Goal: Task Accomplishment & Management: Complete application form

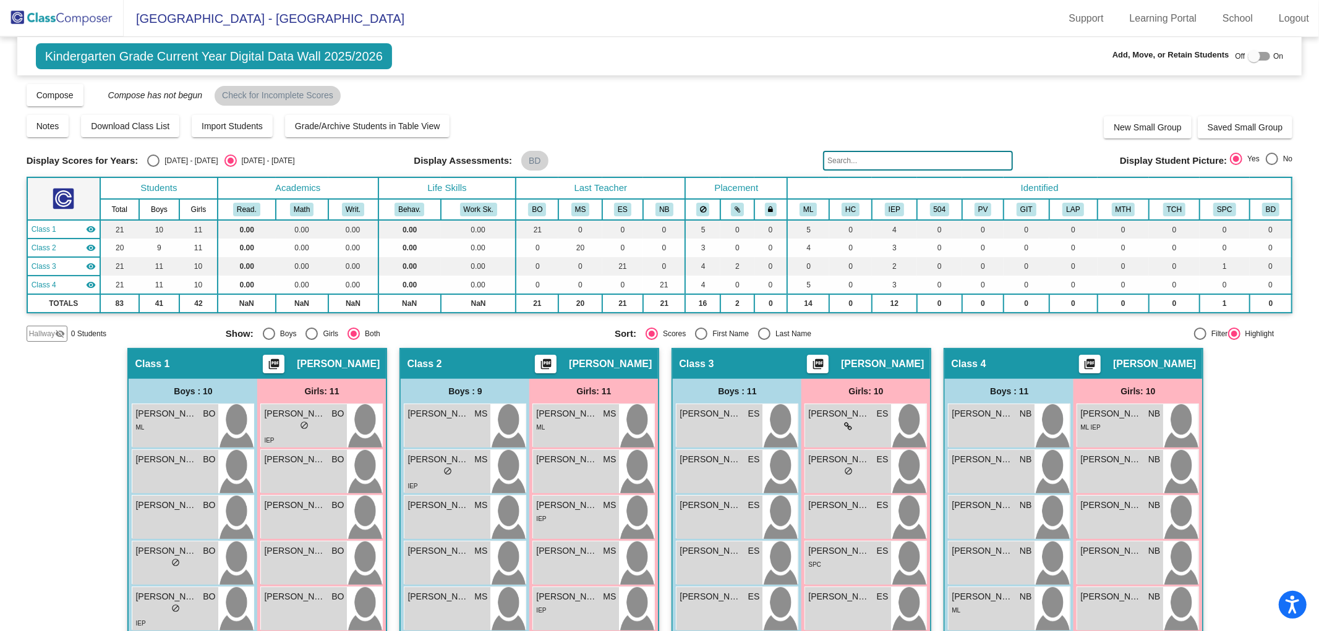
click at [1248, 56] on div at bounding box center [1254, 56] width 12 height 12
checkbox input "true"
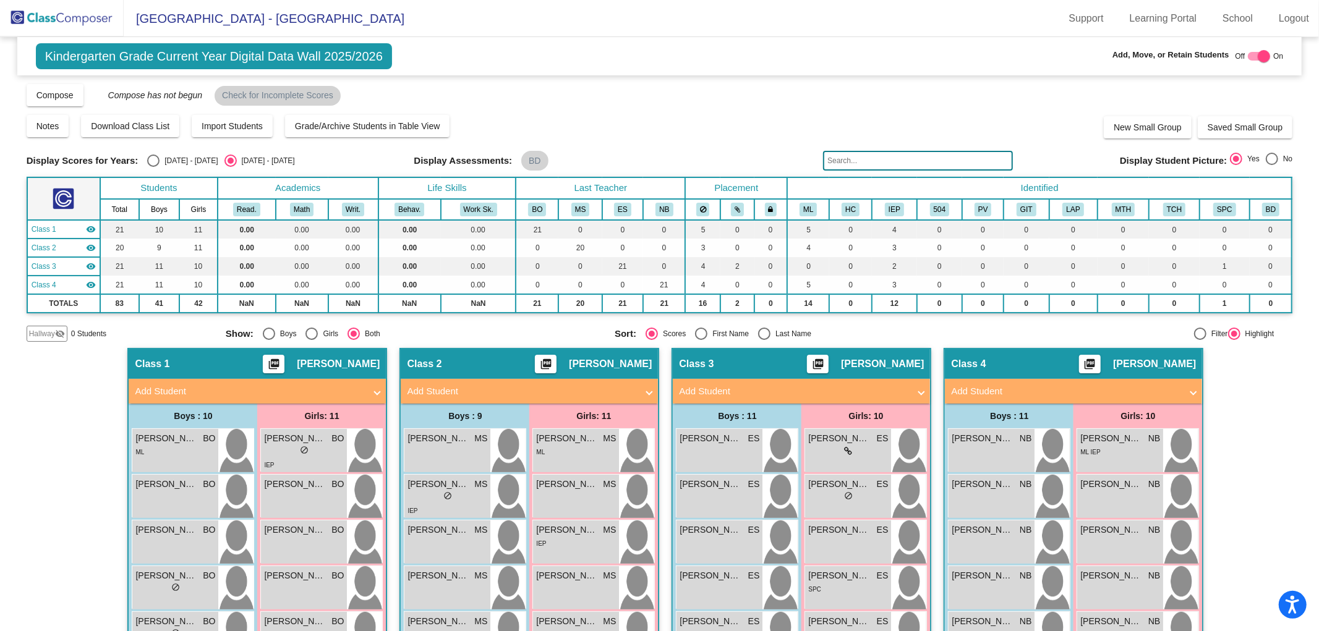
click at [476, 382] on mat-expansion-panel-header "Add Student" at bounding box center [529, 391] width 257 height 25
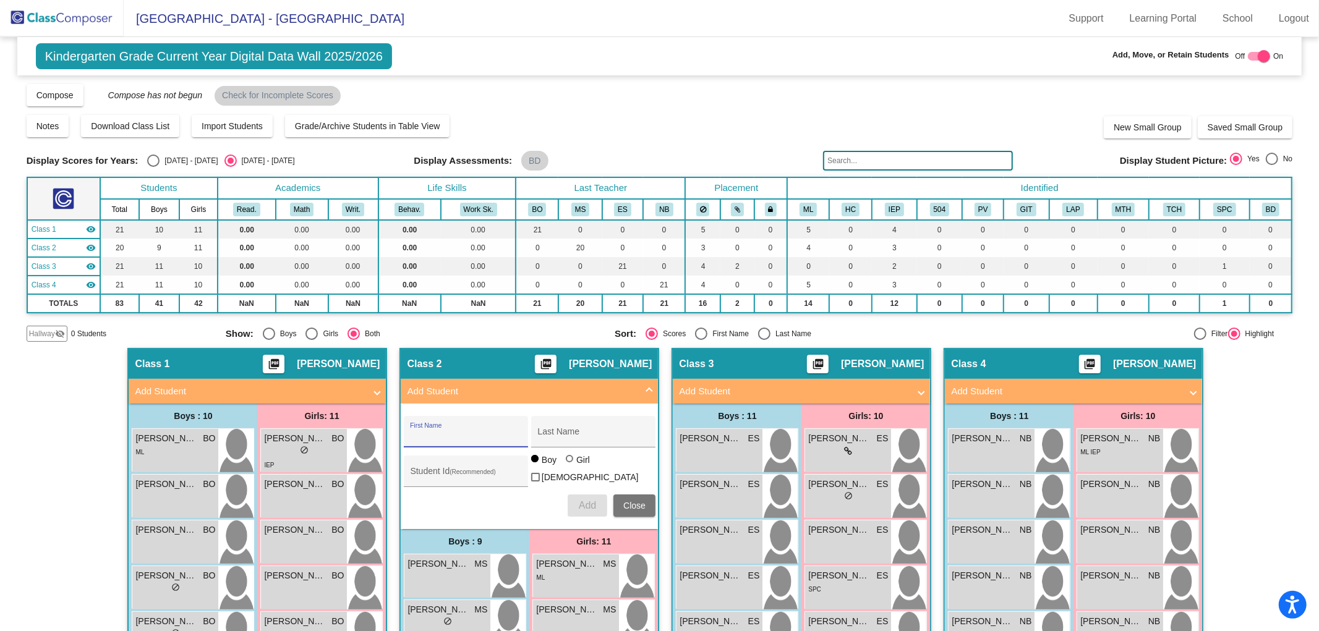
click at [464, 439] on input "First Name" at bounding box center [465, 437] width 111 height 10
type input "LEVI"
type input "[PERSON_NAME]"
type input "0639369"
click at [596, 505] on button "Add" at bounding box center [588, 506] width 40 height 22
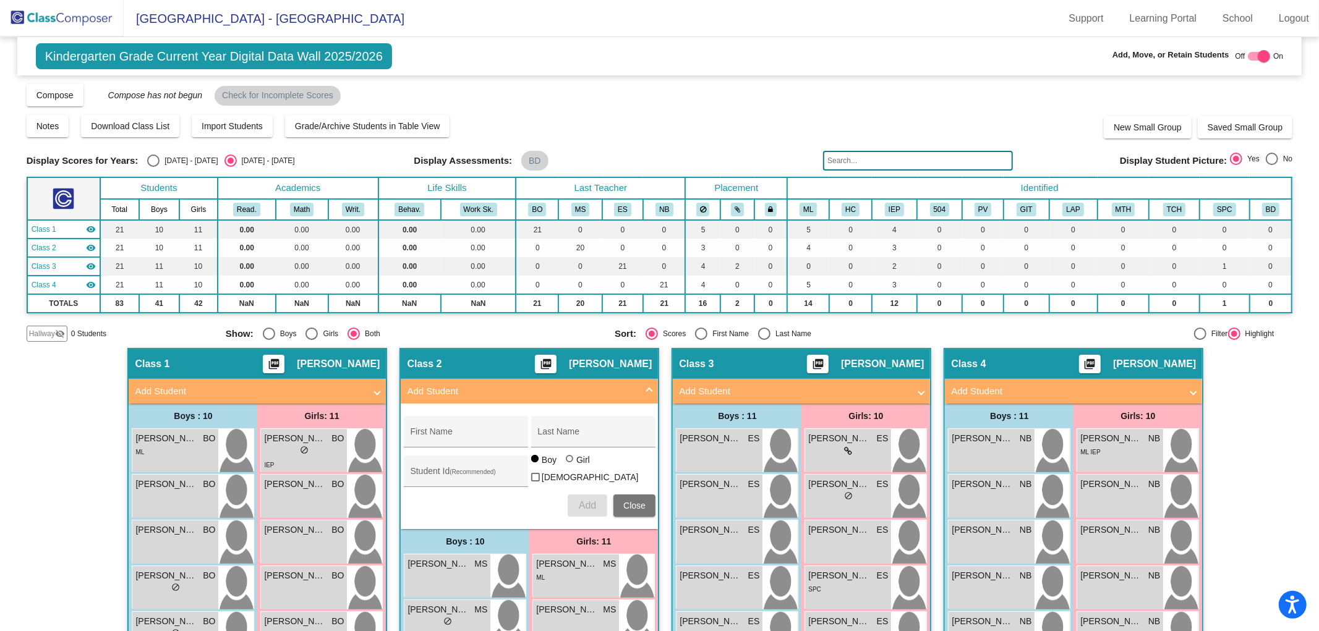
click at [1249, 58] on div at bounding box center [1259, 56] width 22 height 9
checkbox input "false"
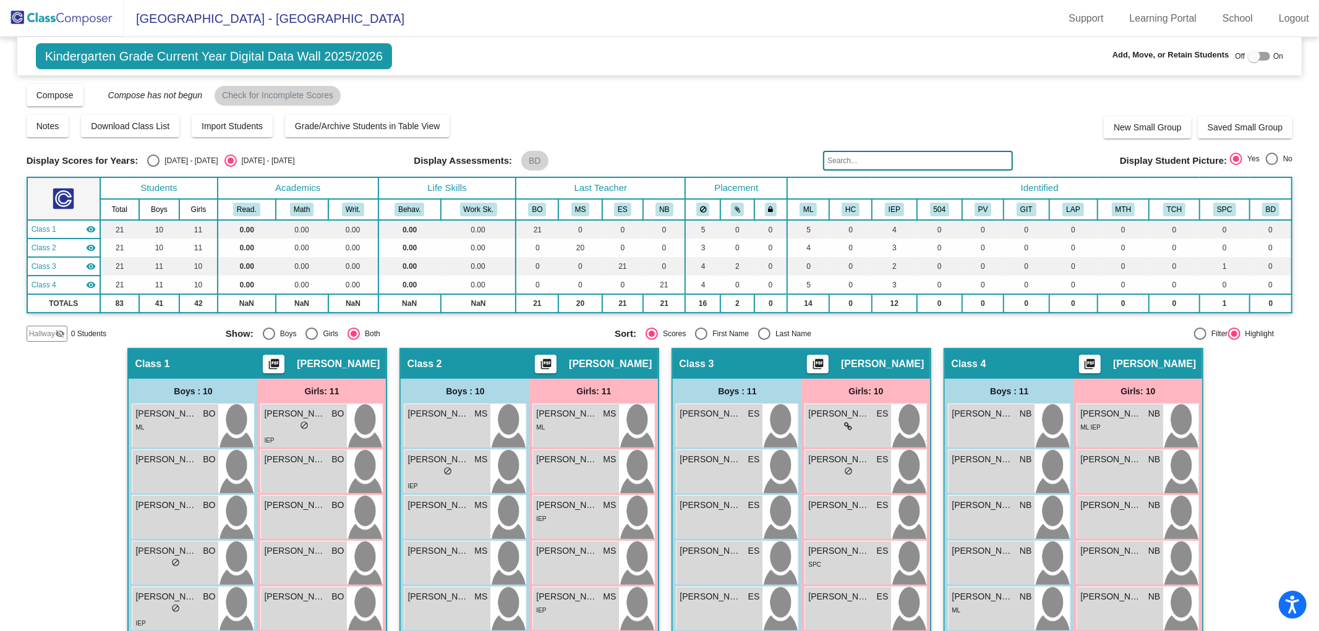
click at [76, 17] on img at bounding box center [62, 18] width 124 height 36
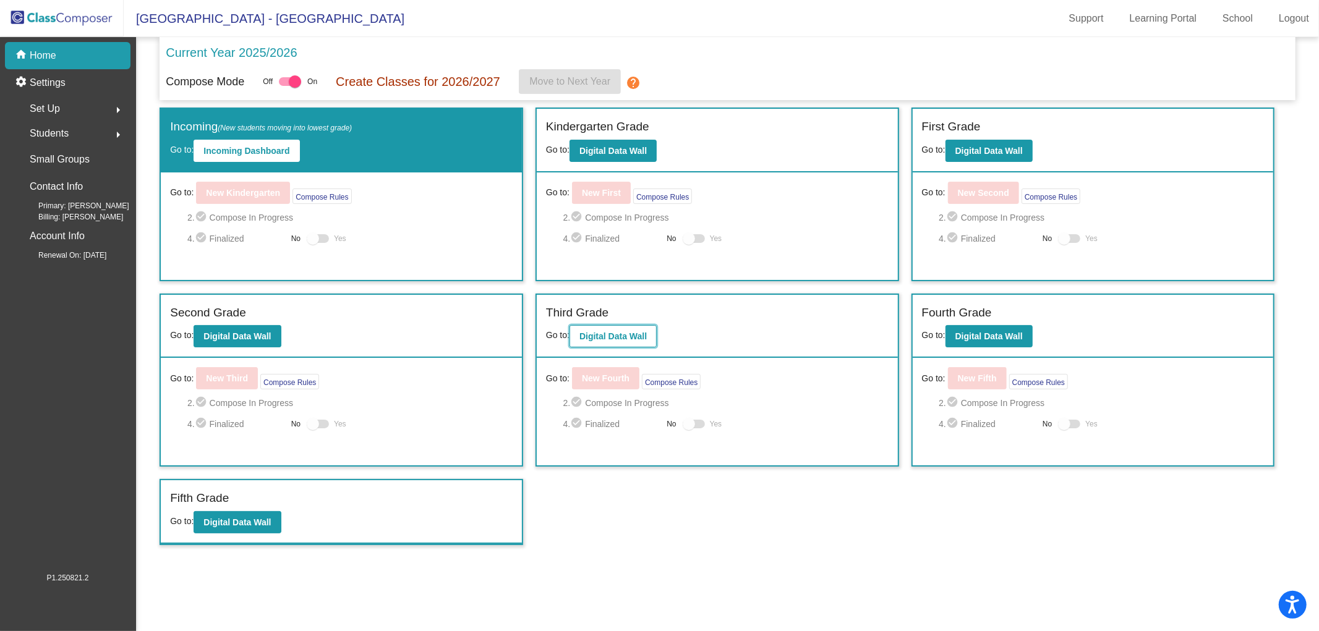
click at [605, 333] on b "Digital Data Wall" at bounding box center [612, 336] width 67 height 10
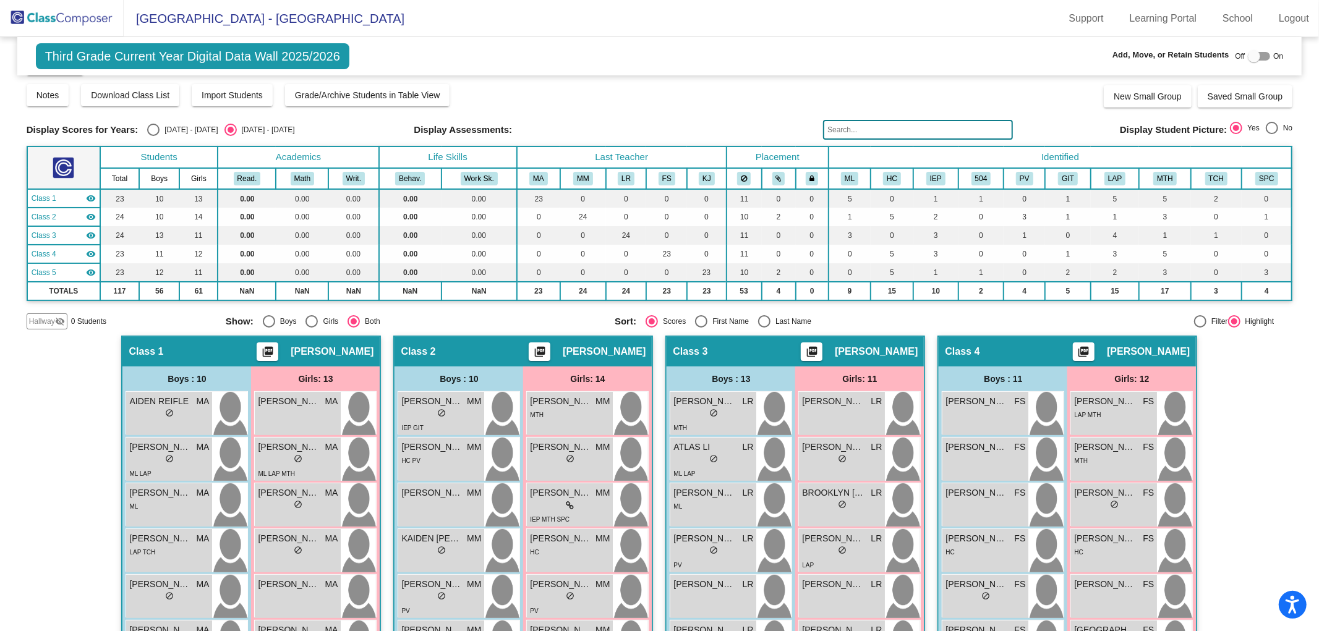
scroll to position [28, 0]
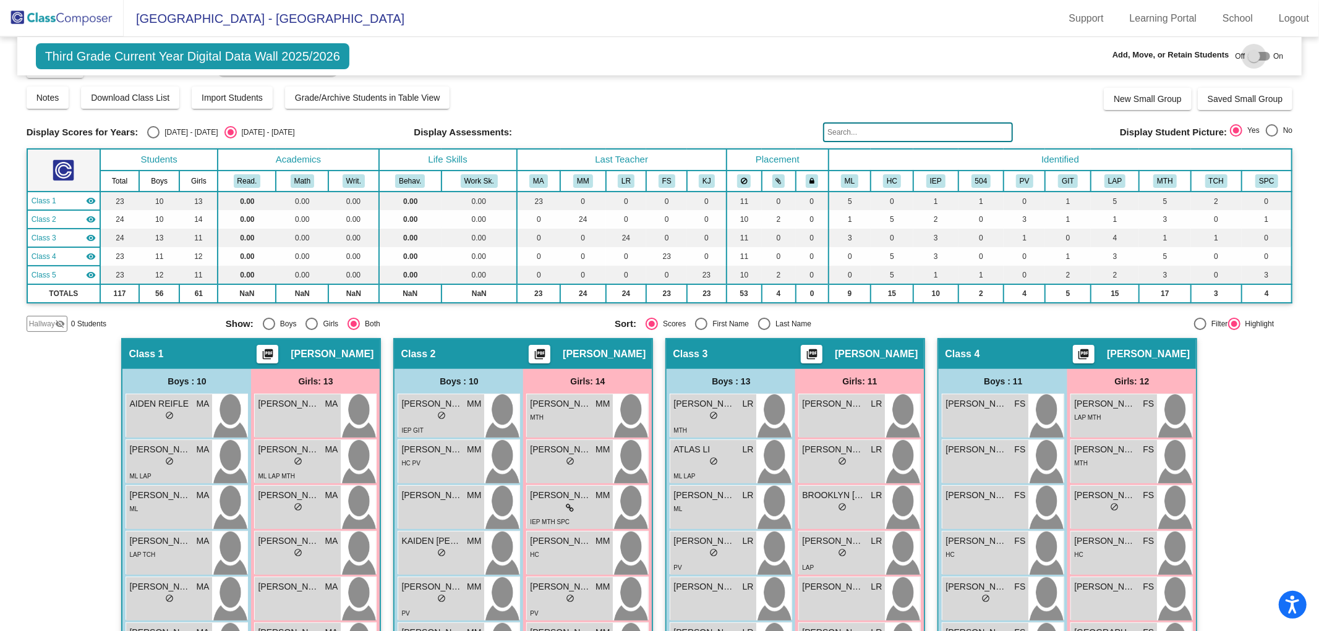
click at [1251, 52] on div at bounding box center [1254, 56] width 12 height 12
checkbox input "true"
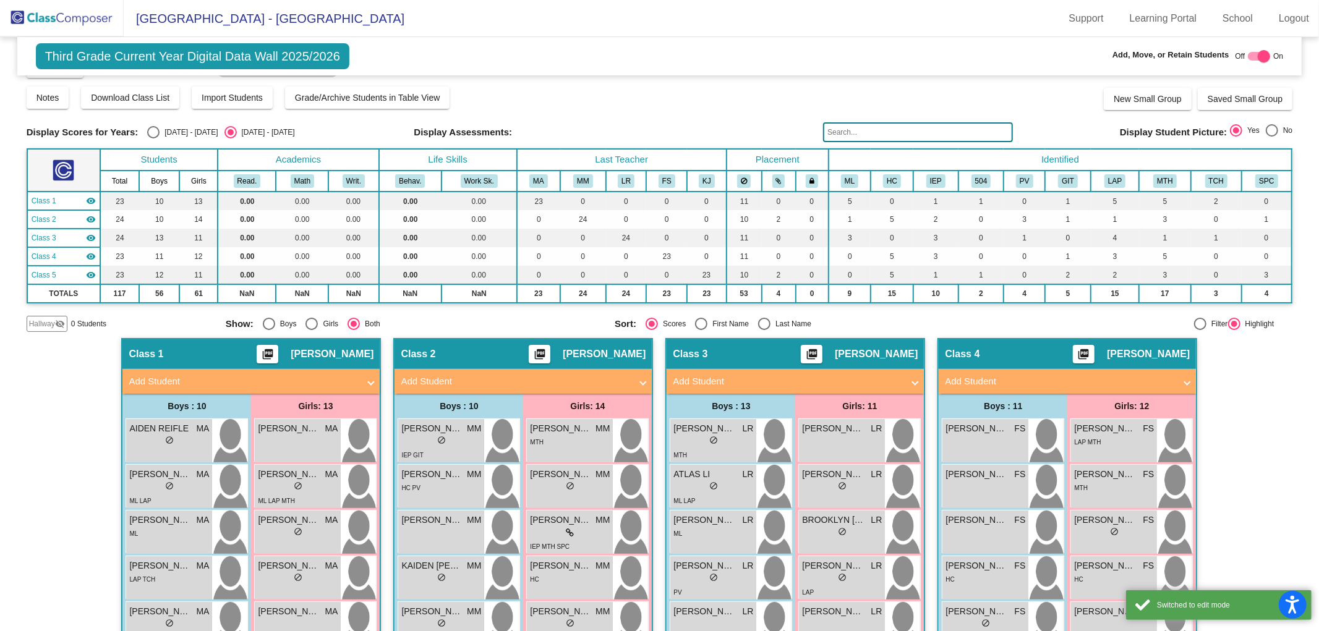
click at [225, 377] on mat-panel-title "Add Student" at bounding box center [244, 382] width 230 height 14
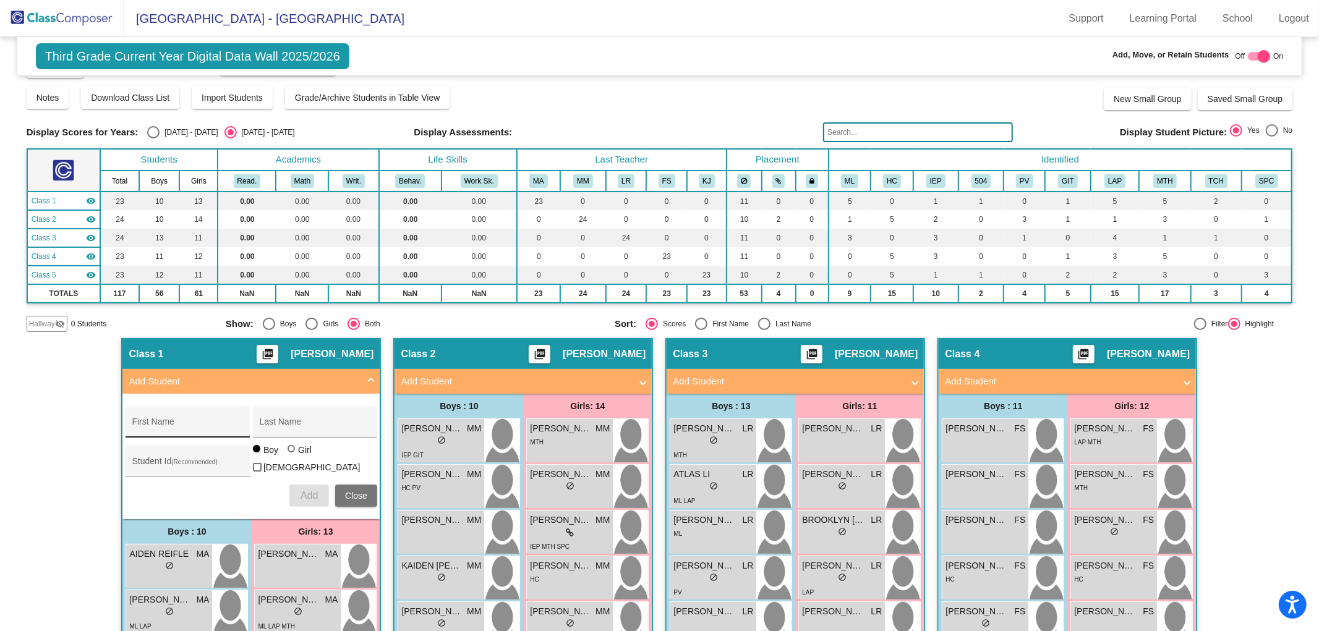
click at [184, 417] on div "First Name" at bounding box center [187, 425] width 111 height 25
type input "SYLIS"
type input "[PERSON_NAME]"
type input "0639371"
click at [301, 490] on span "Add" at bounding box center [309, 495] width 17 height 11
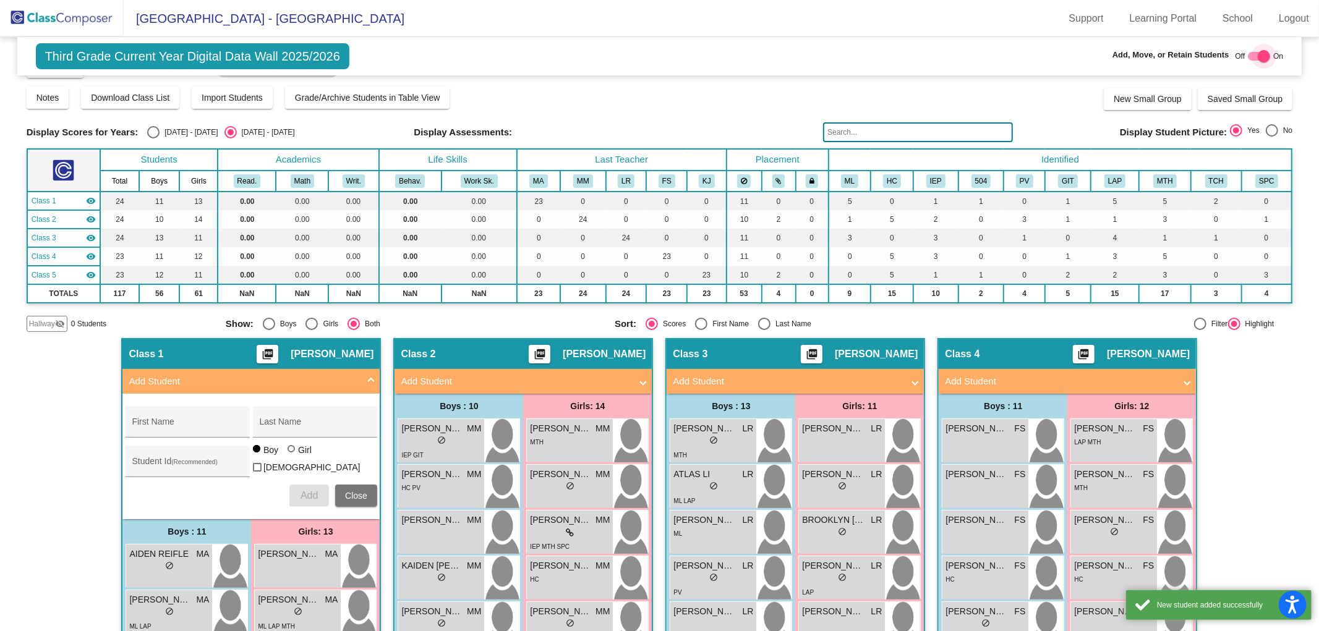
click at [1259, 59] on div at bounding box center [1264, 56] width 12 height 12
checkbox input "false"
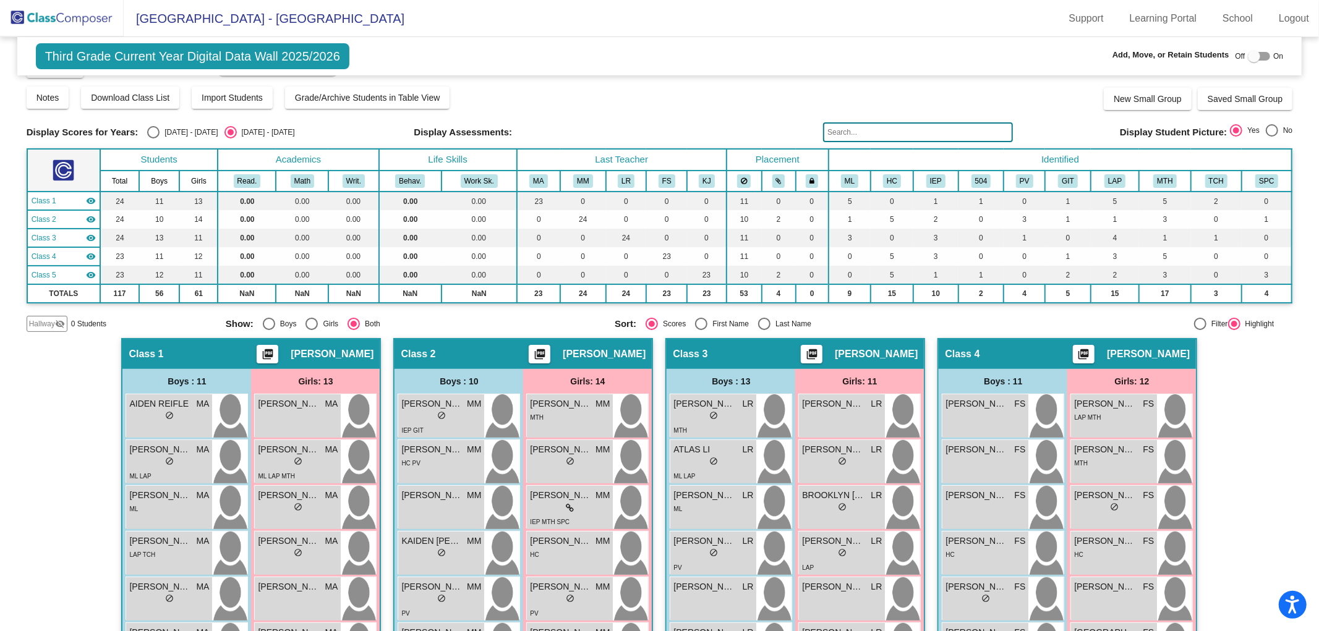
click at [76, 22] on img at bounding box center [62, 18] width 124 height 36
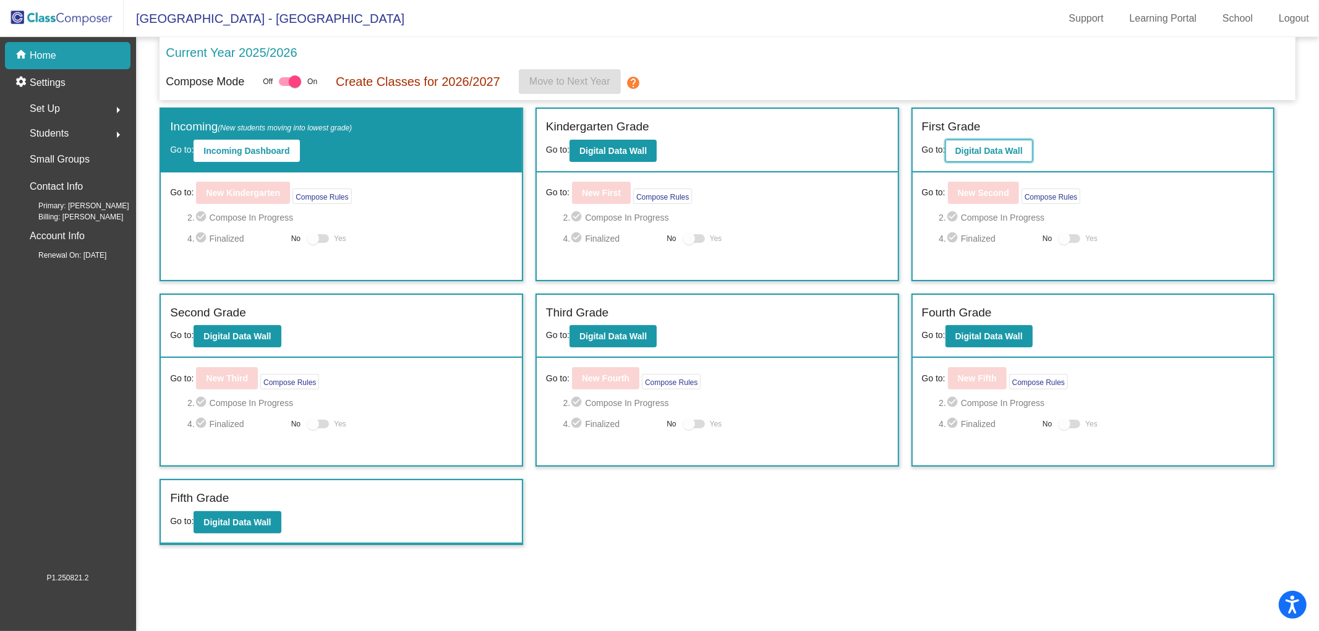
click at [1002, 151] on b "Digital Data Wall" at bounding box center [988, 151] width 67 height 10
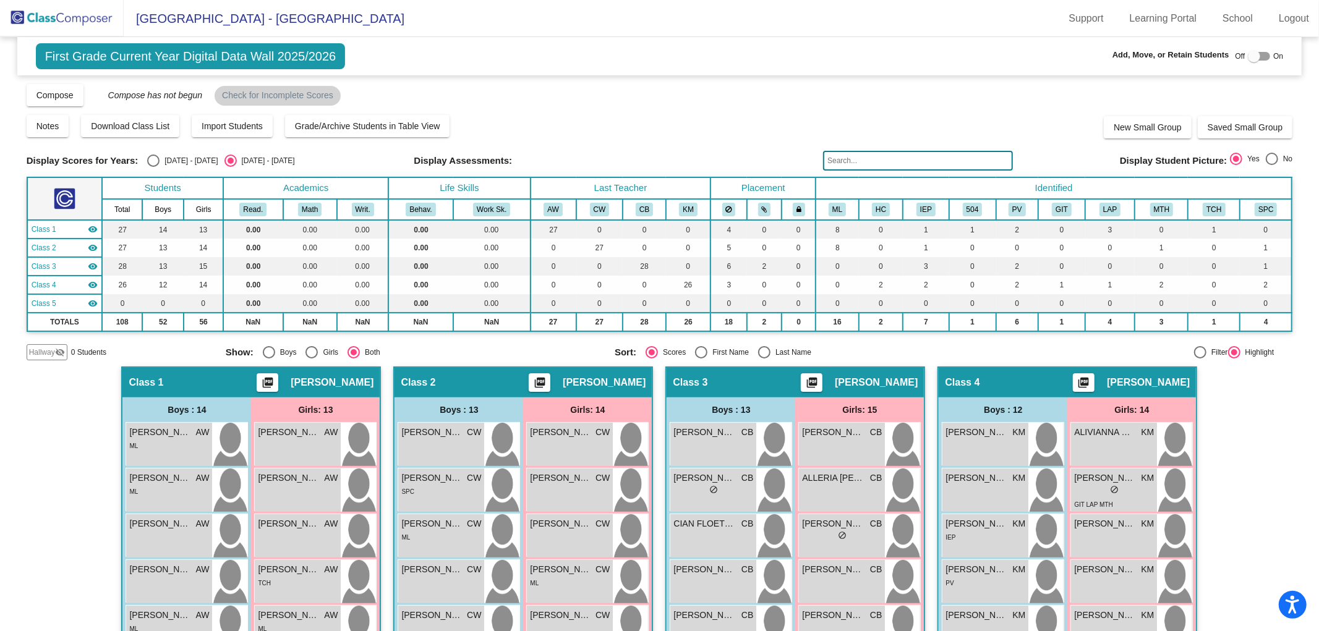
click at [84, 21] on img at bounding box center [62, 18] width 124 height 36
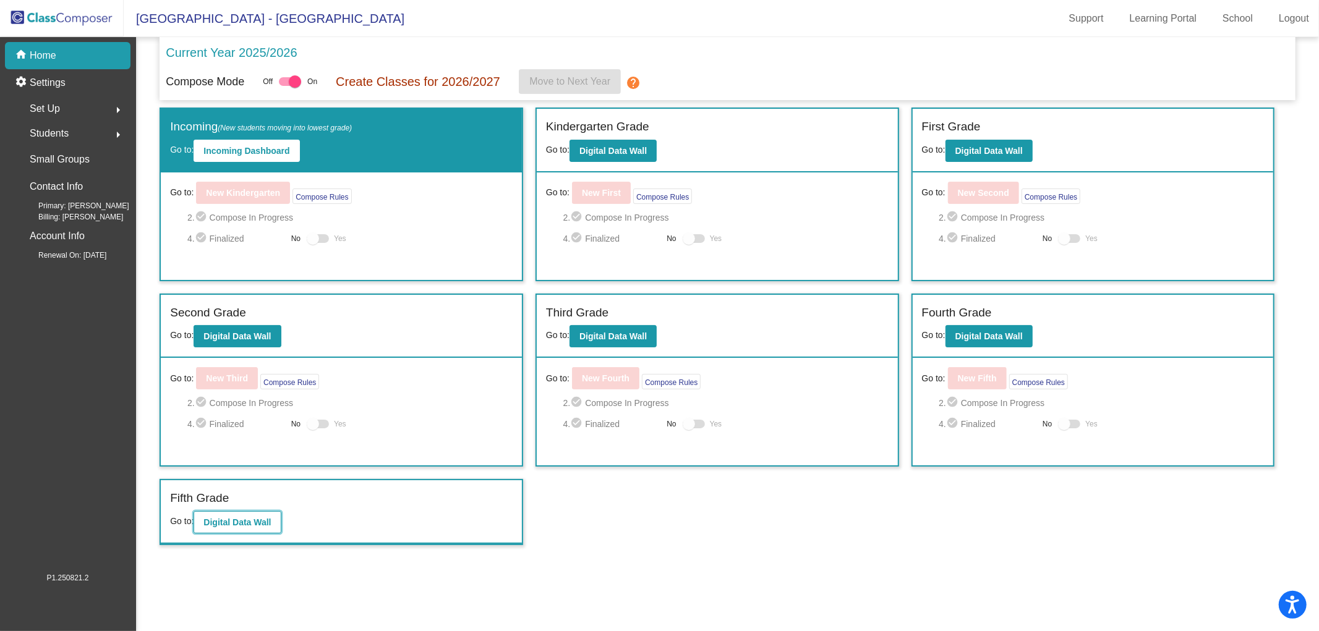
click at [219, 518] on b "Digital Data Wall" at bounding box center [236, 523] width 67 height 10
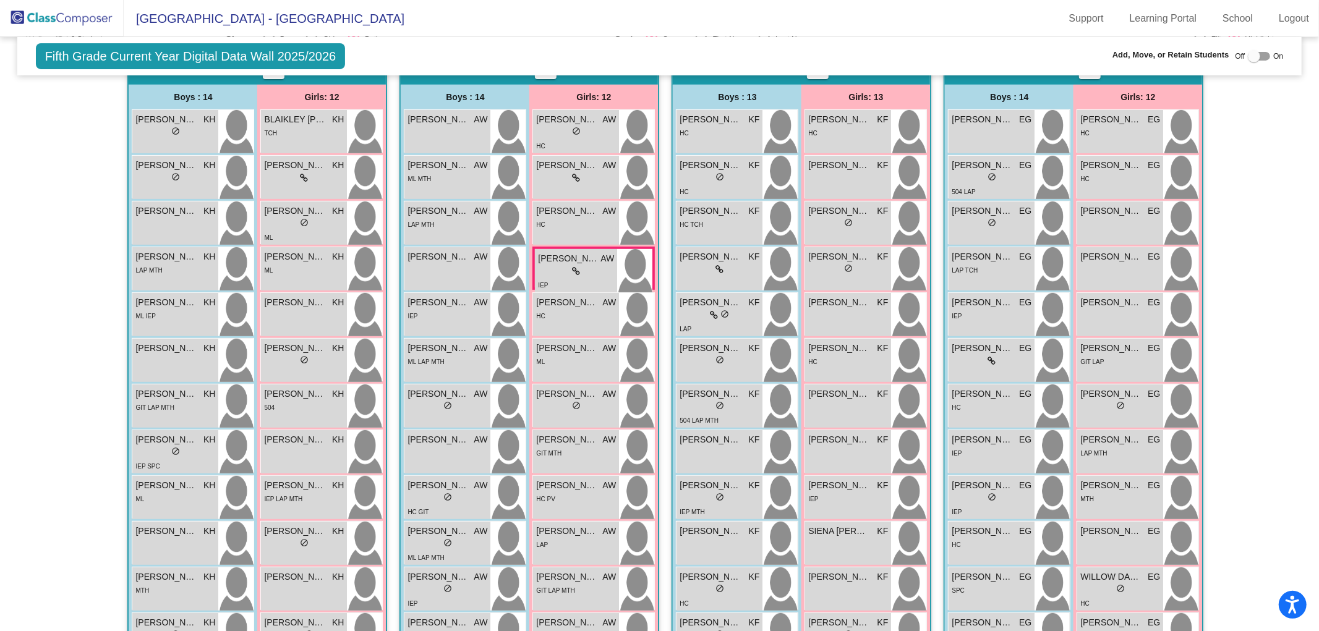
scroll to position [291, 0]
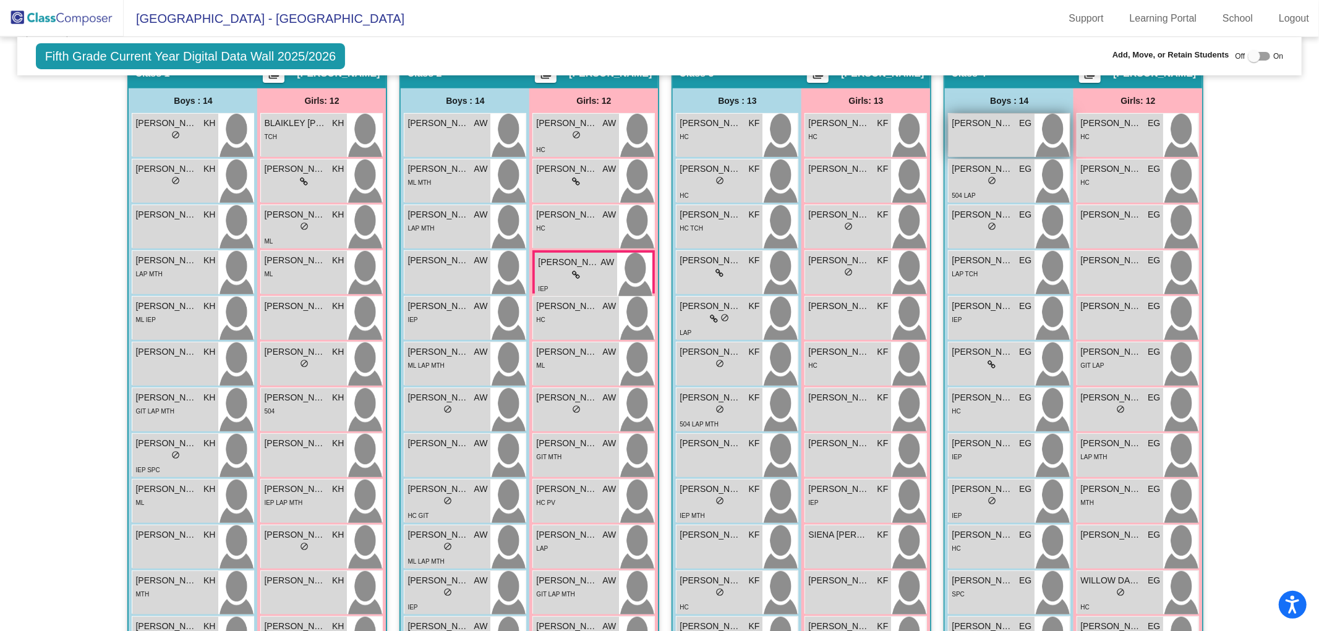
click at [957, 130] on div "[PERSON_NAME] EG lock do_not_disturb_alt" at bounding box center [992, 135] width 86 height 43
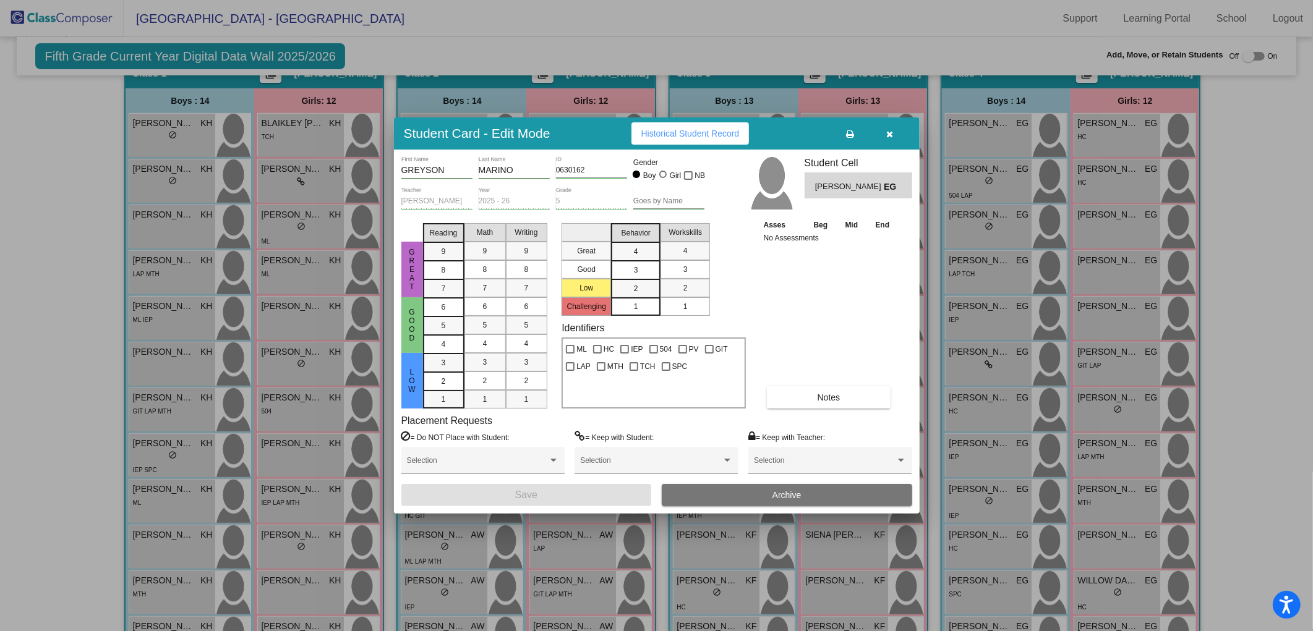
click at [903, 129] on button "button" at bounding box center [890, 133] width 40 height 22
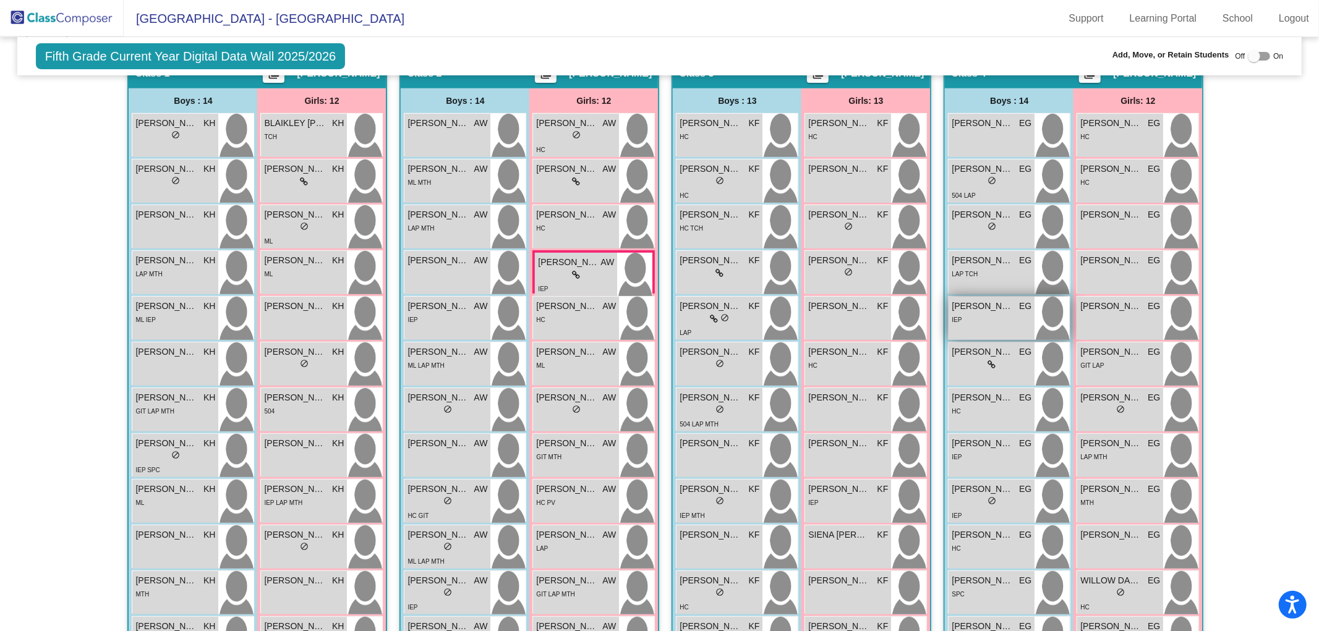
click at [982, 317] on div "IEP" at bounding box center [992, 319] width 80 height 13
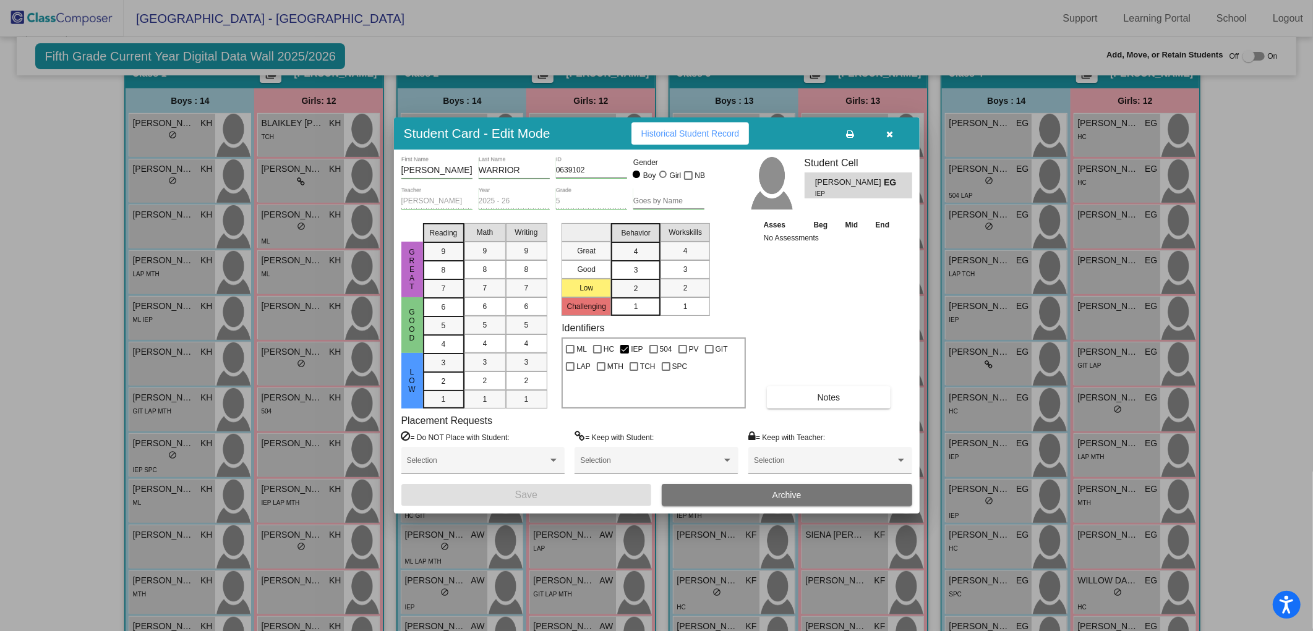
click at [889, 132] on icon "button" at bounding box center [889, 134] width 7 height 9
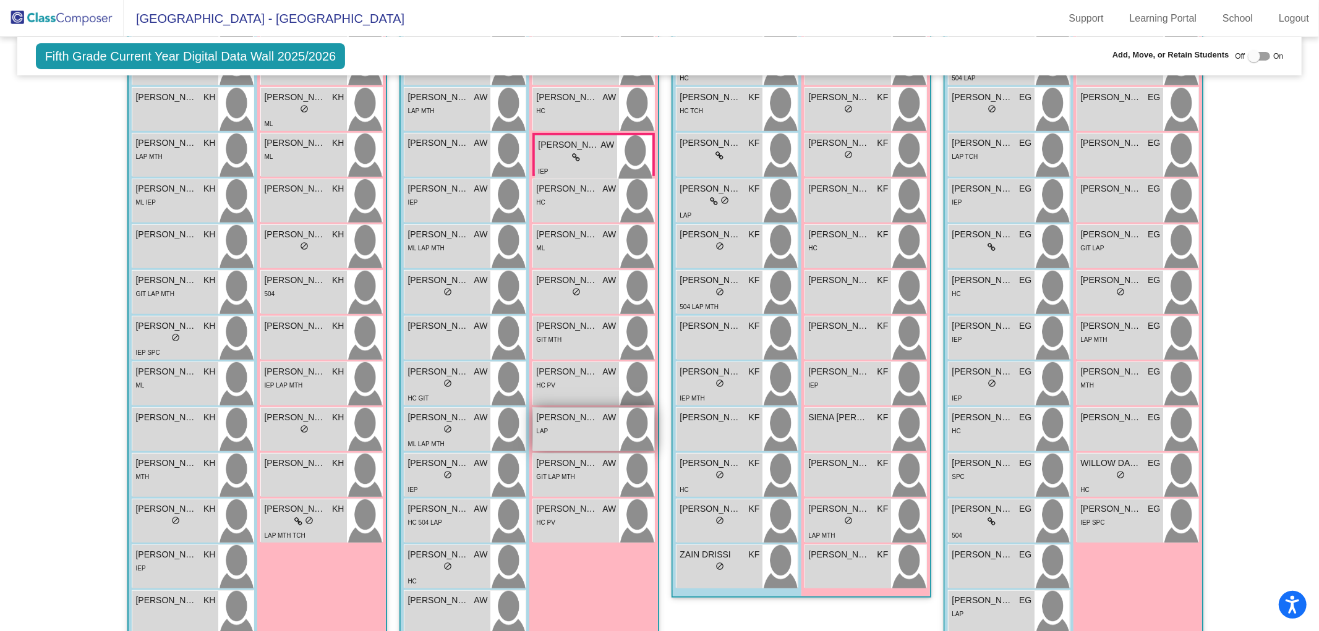
scroll to position [0, 0]
